Goal: Use online tool/utility: Use online tool/utility

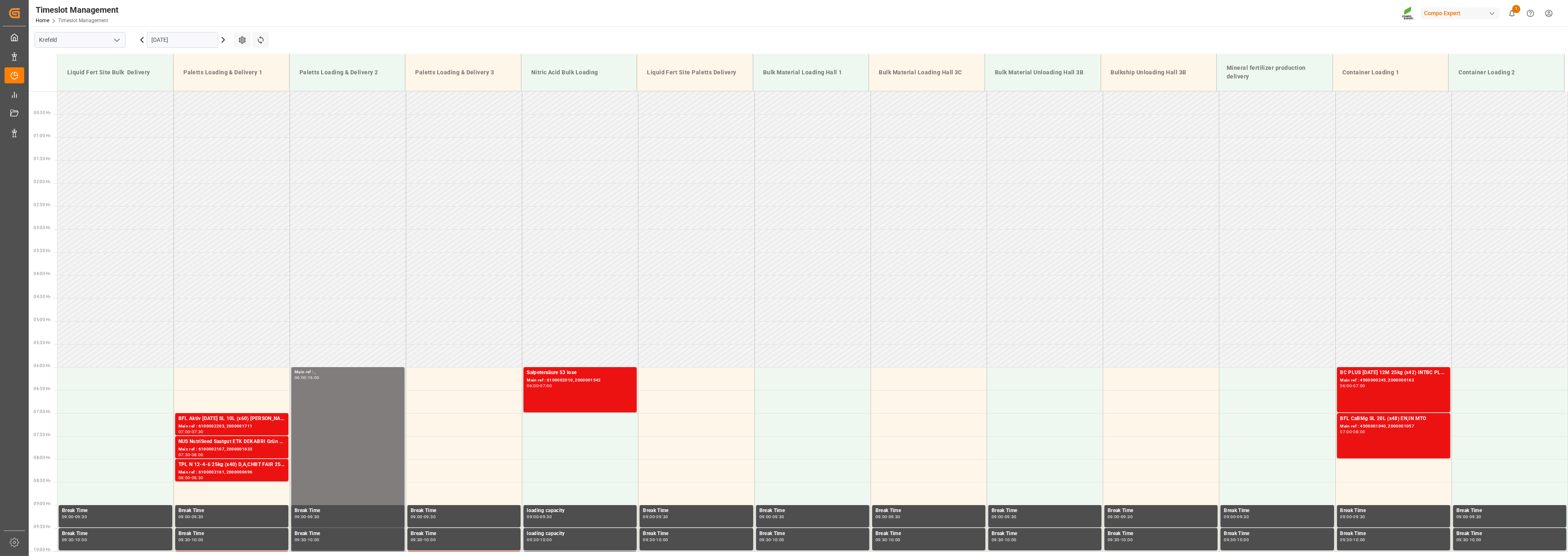
scroll to position [642, 0]
